Goal: Register for event/course

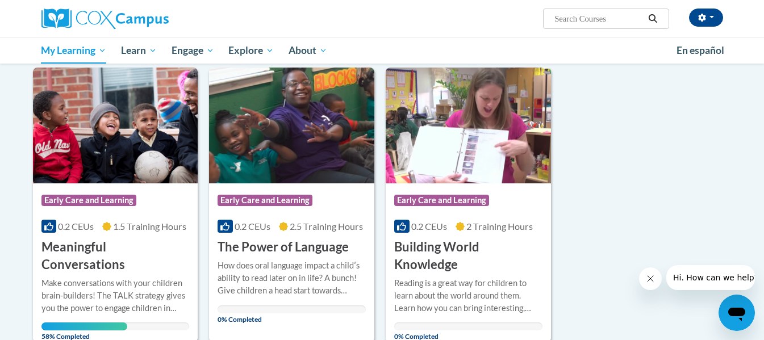
scroll to position [511, 0]
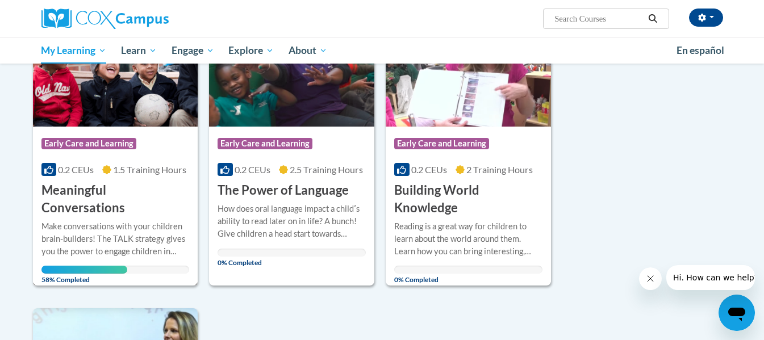
click at [97, 220] on div "Make conversations with your children brain-builders! The TALK strategy gives y…" at bounding box center [115, 239] width 148 height 38
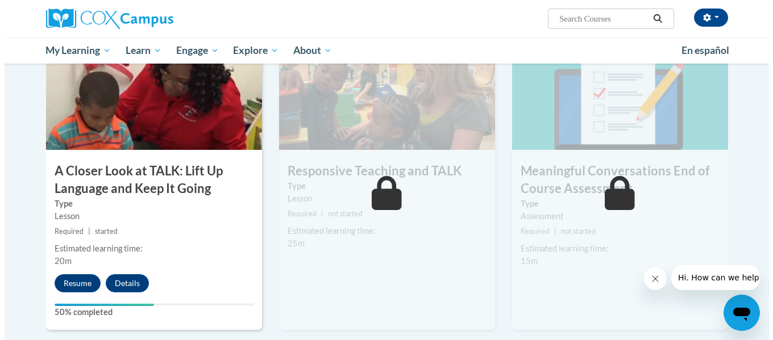
scroll to position [568, 0]
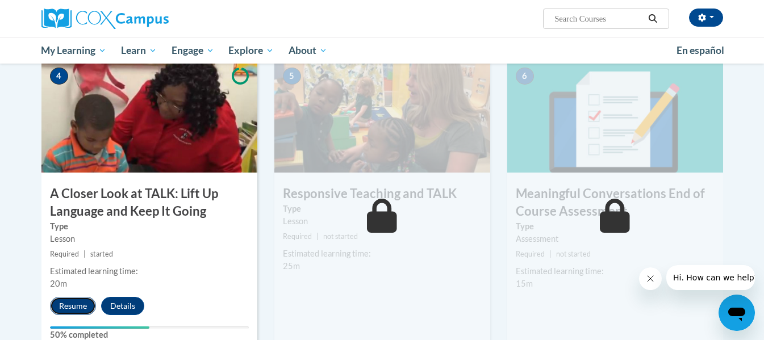
click at [69, 307] on button "Resume" at bounding box center [73, 306] width 46 height 18
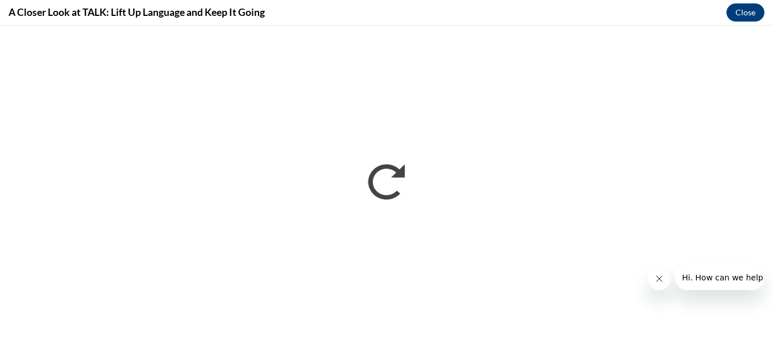
scroll to position [0, 0]
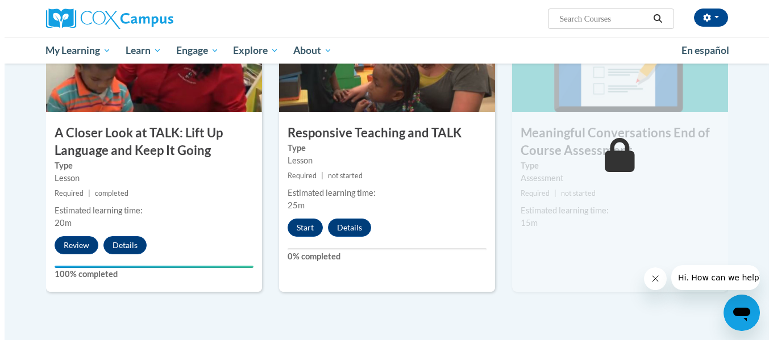
scroll to position [597, 0]
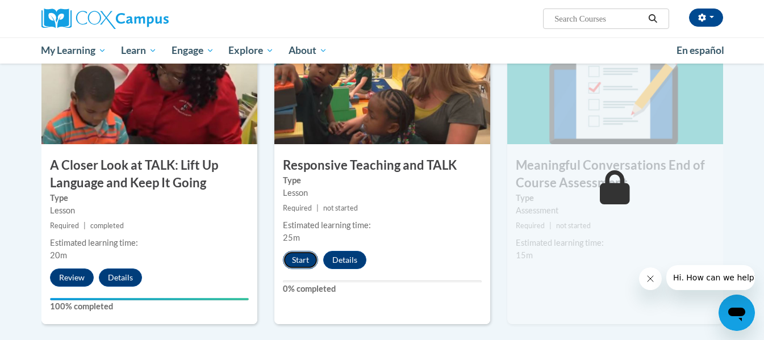
click at [305, 261] on button "Start" at bounding box center [300, 260] width 35 height 18
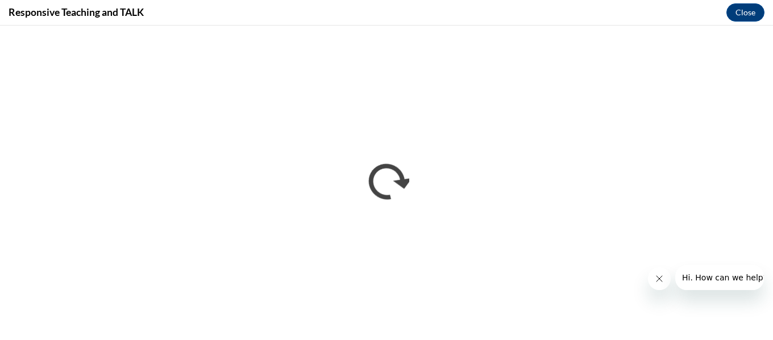
scroll to position [0, 0]
